Goal: Task Accomplishment & Management: Manage account settings

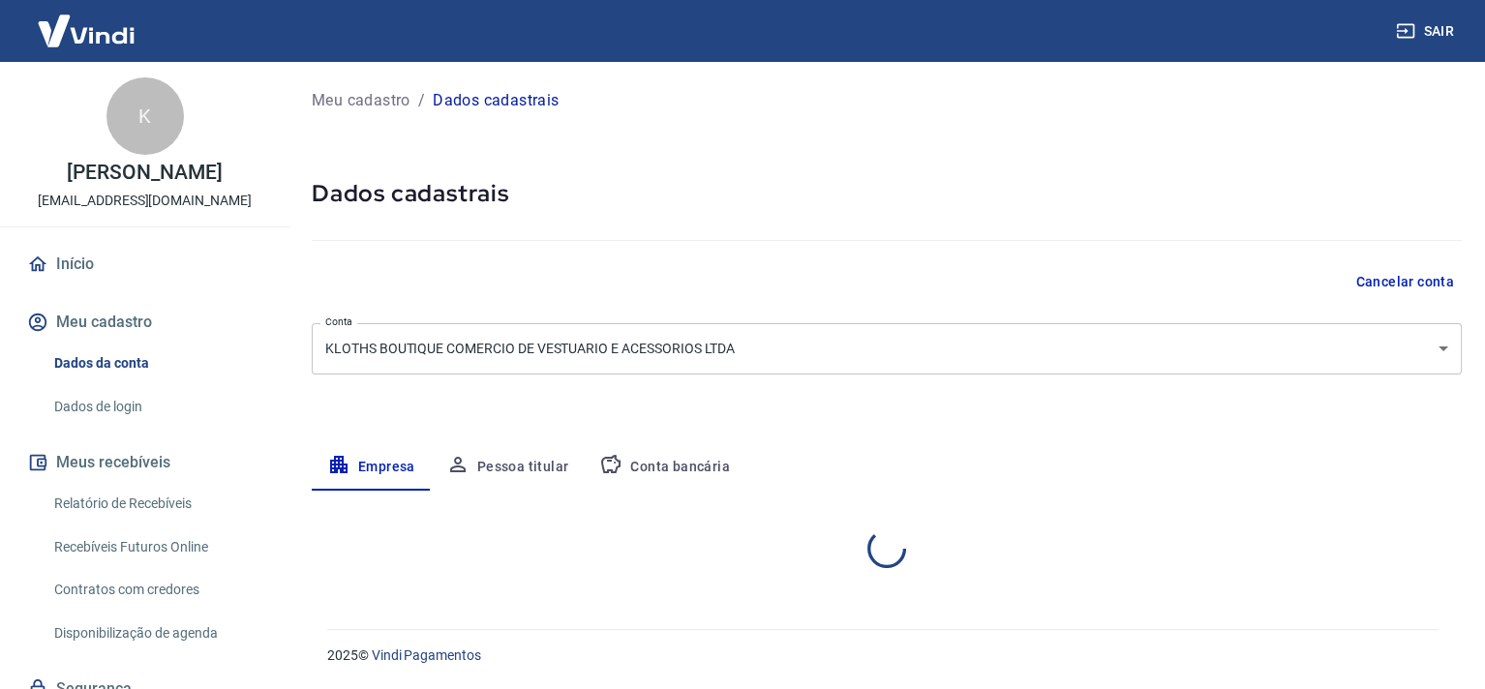
select select "MG"
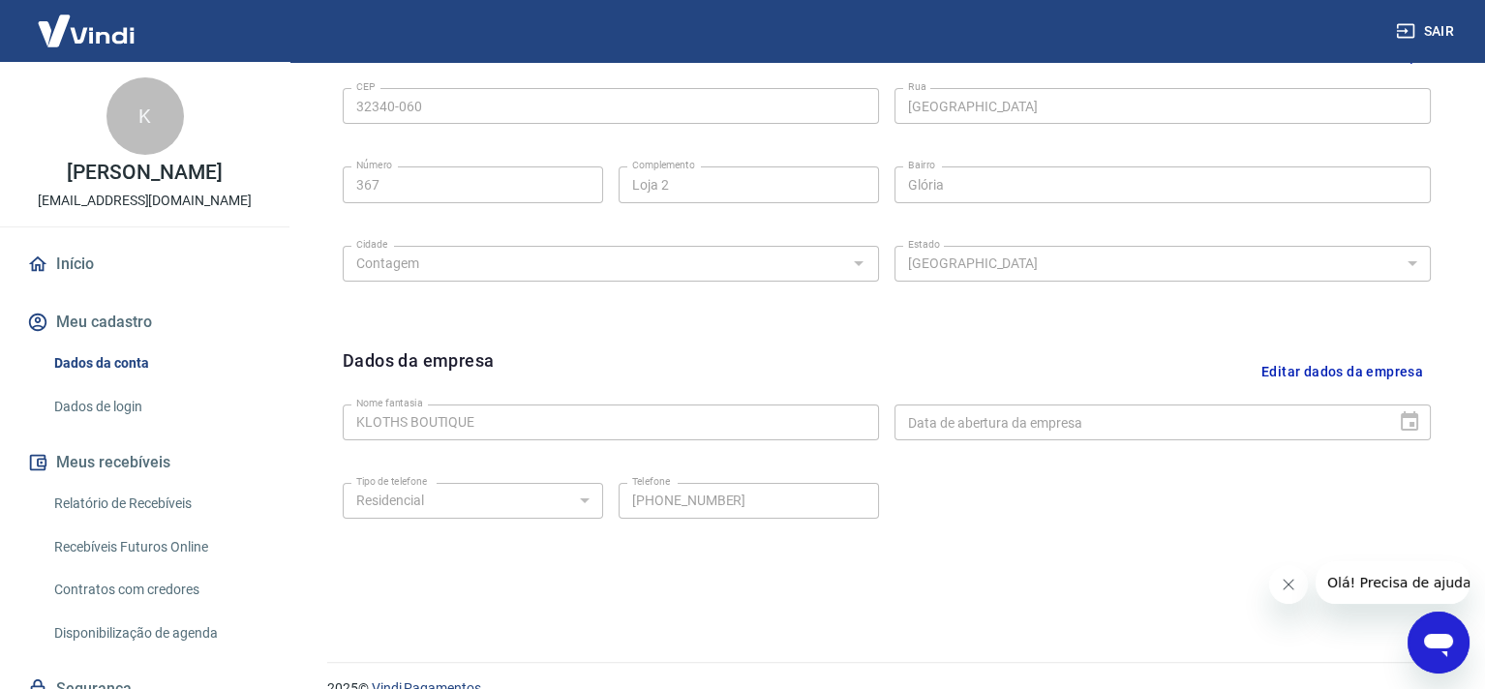
scroll to position [706, 0]
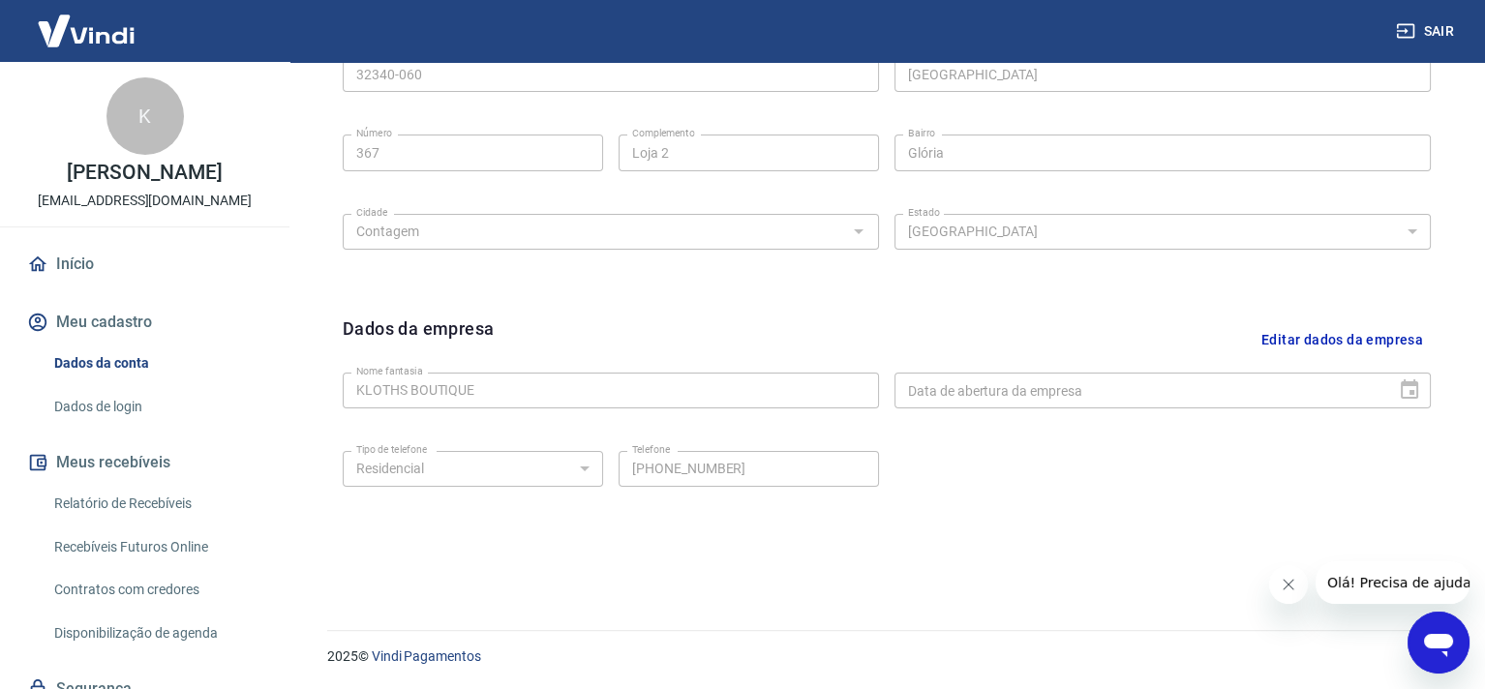
click at [136, 415] on link "Dados de login" at bounding box center [156, 407] width 220 height 40
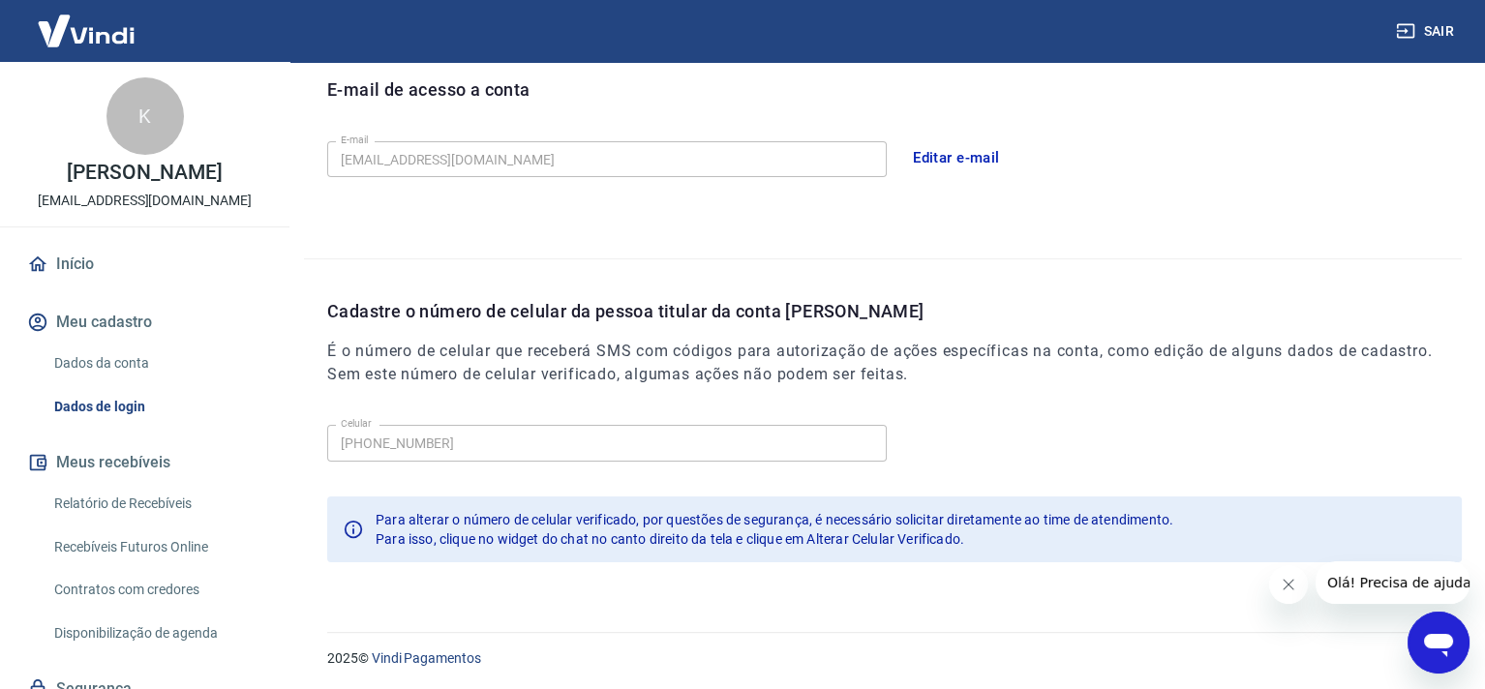
scroll to position [549, 0]
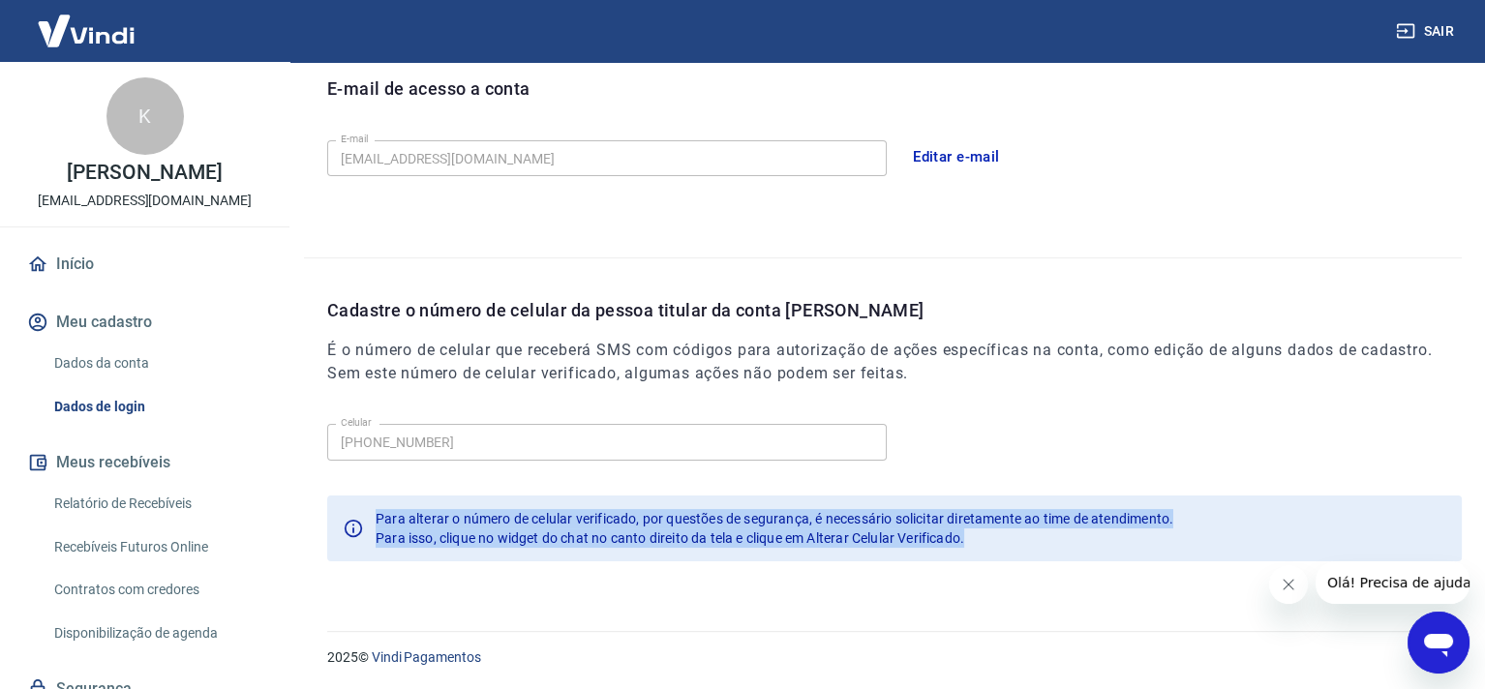
drag, startPoint x: 988, startPoint y: 536, endPoint x: 351, endPoint y: 530, distance: 637.1
click at [351, 530] on div "Para alterar o número de celular verificado, por questões de segurança, é neces…" at bounding box center [894, 529] width 1135 height 66
click at [107, 30] on img at bounding box center [86, 30] width 126 height 59
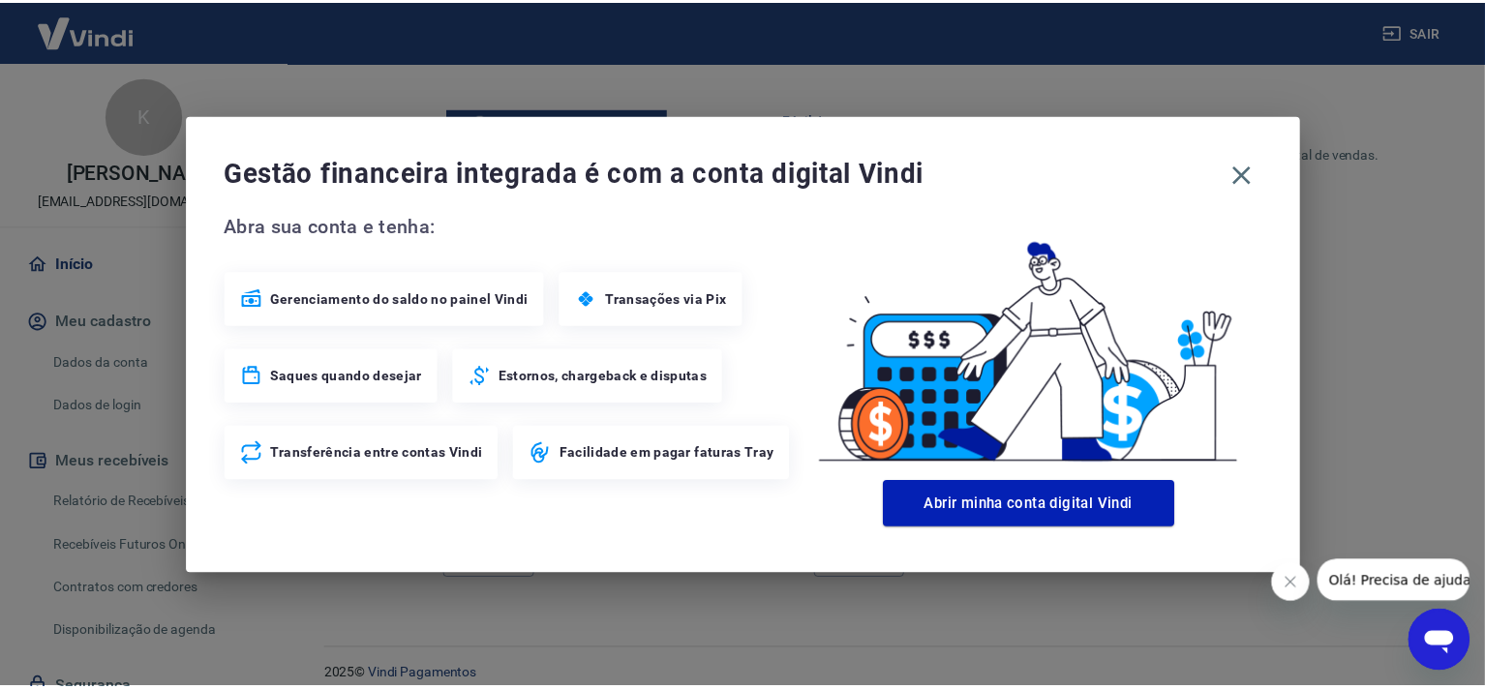
scroll to position [1017, 0]
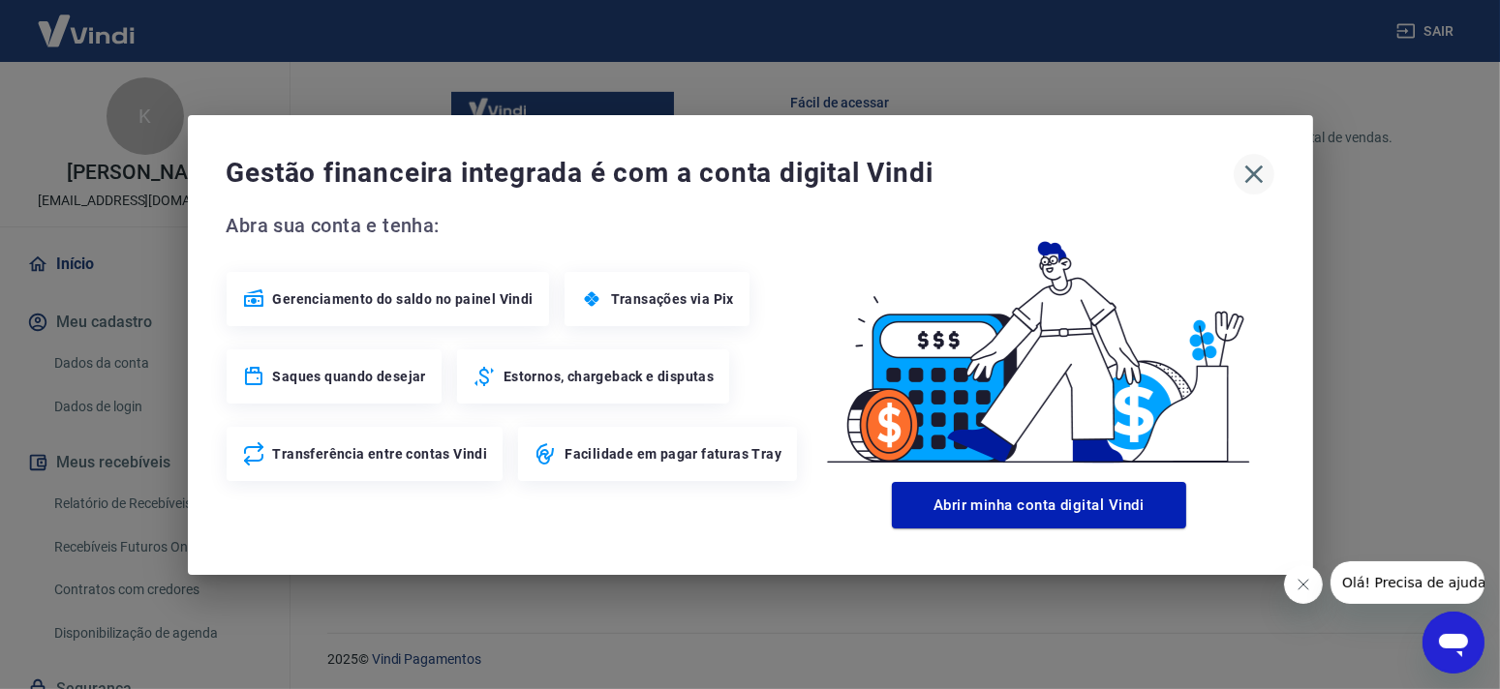
click at [1250, 179] on icon "button" at bounding box center [1253, 174] width 31 height 31
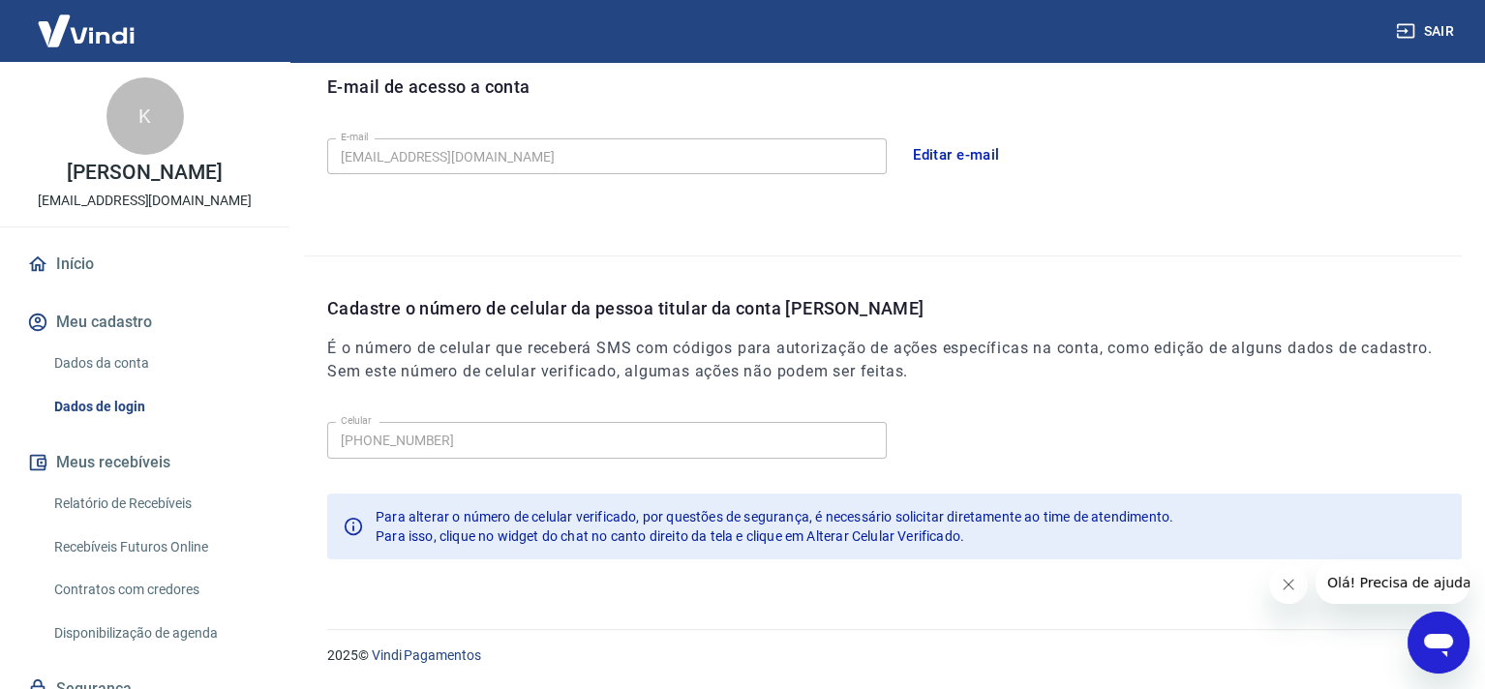
scroll to position [547, 0]
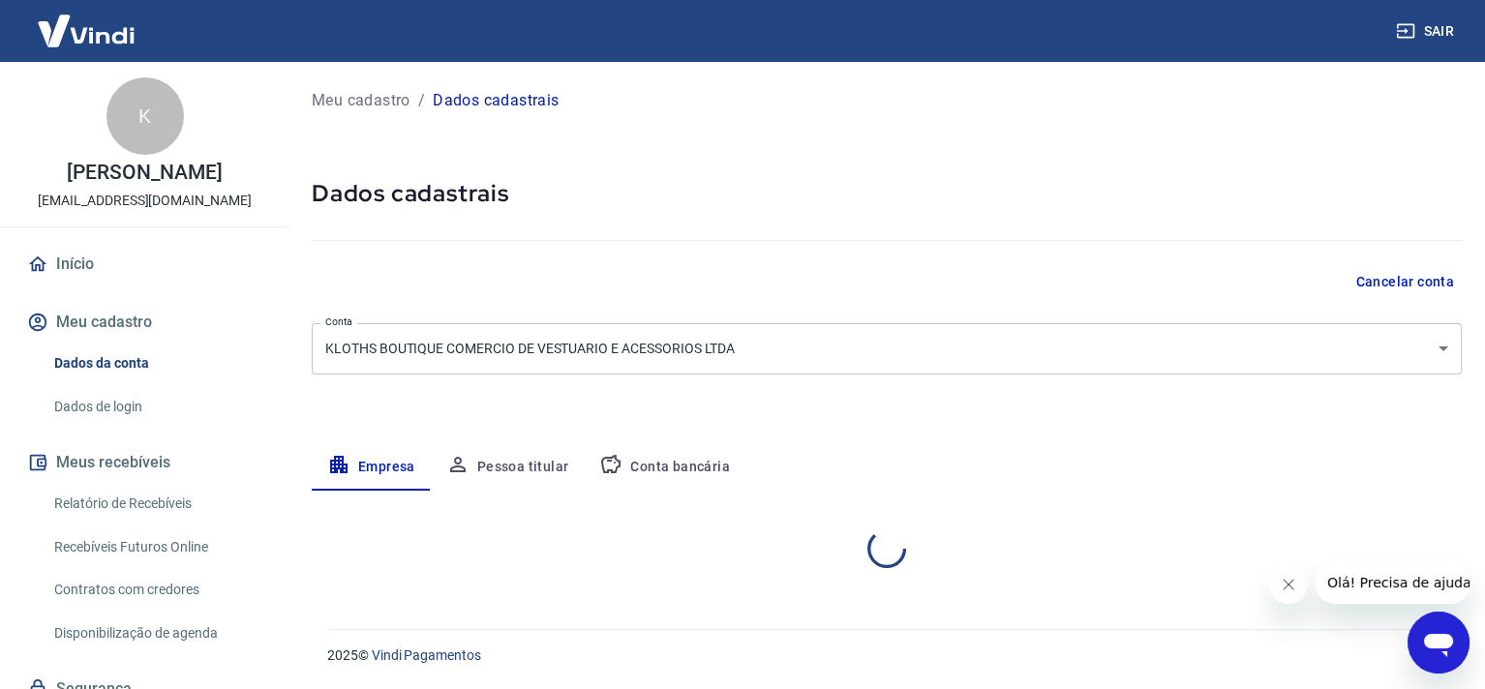
select select "MG"
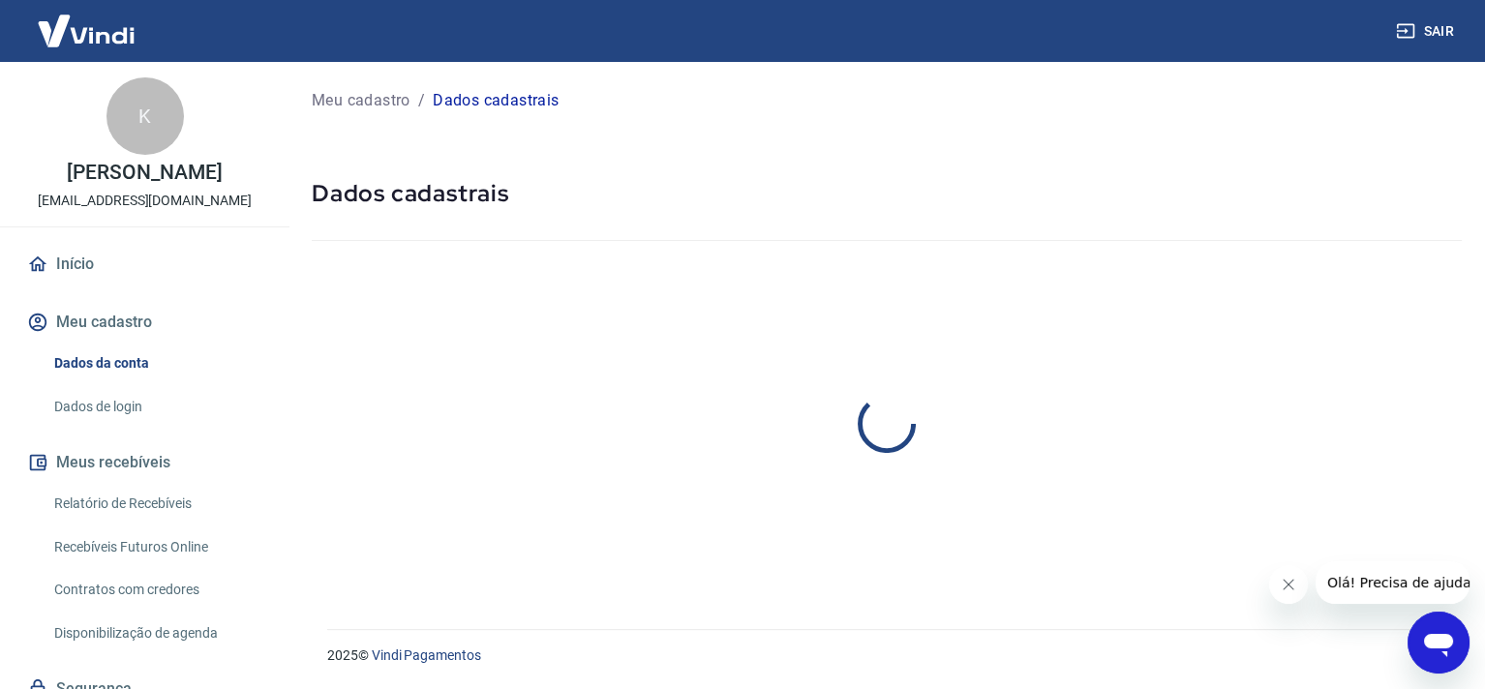
select select "MG"
